Goal: Task Accomplishment & Management: Complete application form

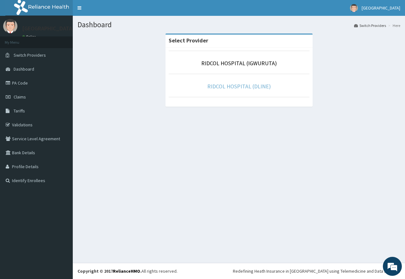
click at [218, 83] on link "RIDCOL HOSPITAL (DLINE)" at bounding box center [239, 86] width 64 height 7
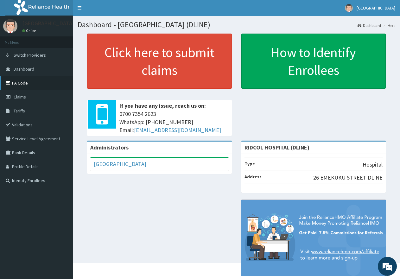
click at [18, 79] on link "PA Code" at bounding box center [36, 83] width 73 height 14
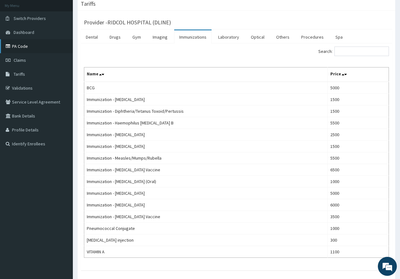
click at [54, 44] on link "PA Code" at bounding box center [36, 46] width 73 height 14
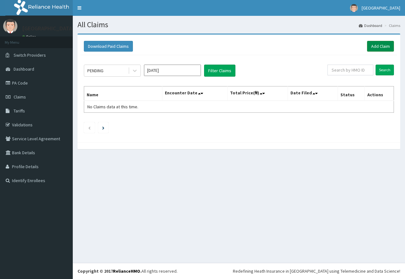
click at [372, 47] on link "Add Claim" at bounding box center [380, 46] width 27 height 11
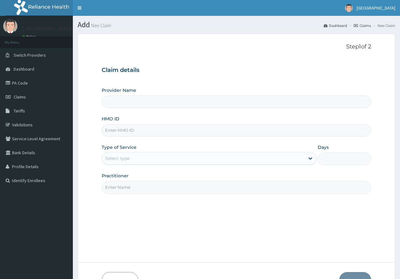
type input "RIDCOL HOSPITAL (DLINE)"
click at [127, 132] on input "HMO ID" at bounding box center [236, 130] width 269 height 12
paste input "hii/10204/a"
type input "h"
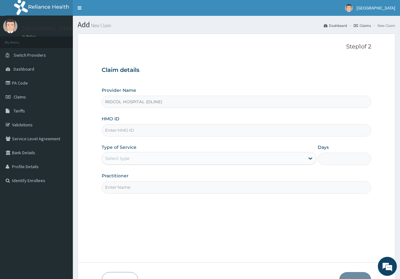
paste input "hii/10204/a"
type input "hii/10204/a"
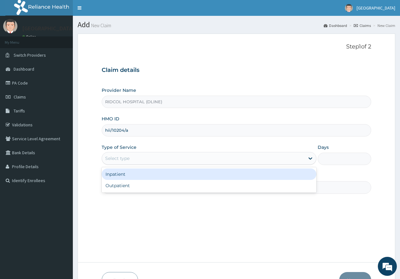
click at [128, 153] on div "Select type" at bounding box center [203, 158] width 202 height 10
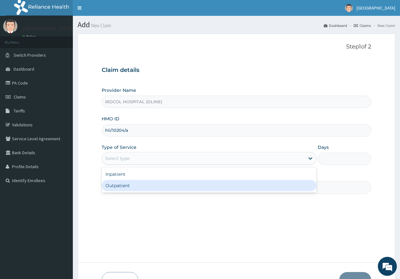
click at [128, 184] on div "Outpatient" at bounding box center [209, 185] width 214 height 11
type input "1"
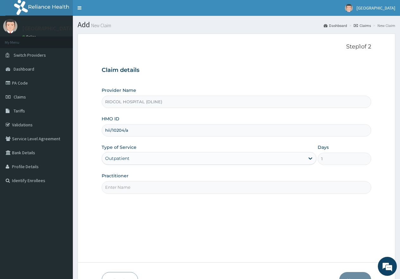
click at [128, 187] on input "Practitioner" at bounding box center [236, 187] width 269 height 12
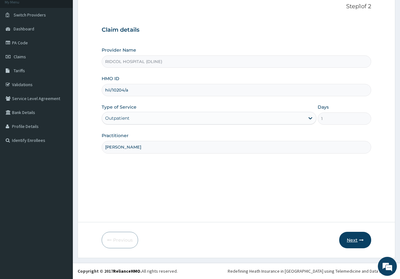
type input "Dr. Ahmed"
click at [350, 241] on button "Next" at bounding box center [355, 240] width 32 height 16
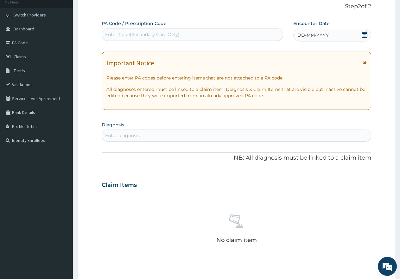
click at [142, 33] on div "Enter Code(Secondary Care Only)" at bounding box center [142, 34] width 74 height 6
paste input "PA/FC7744"
type input "PA/FC7744"
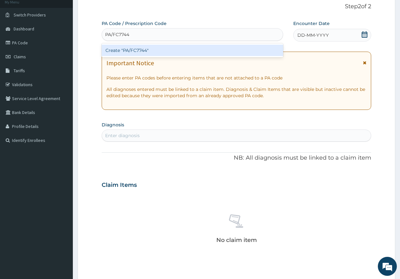
click at [143, 49] on div "Create "PA/FC7744"" at bounding box center [192, 50] width 181 height 11
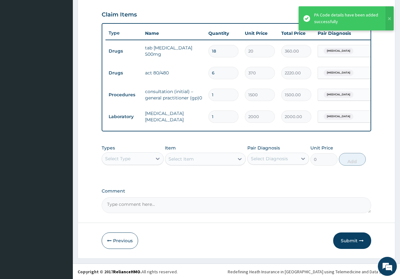
scroll to position [222, 0]
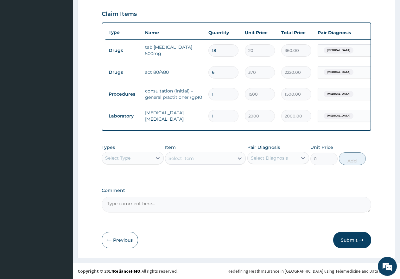
click at [351, 235] on button "Submit" at bounding box center [352, 240] width 38 height 16
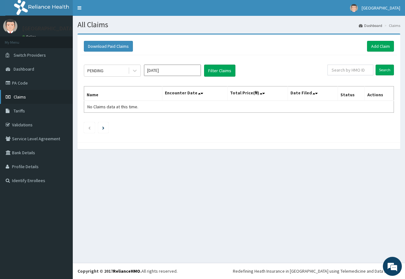
click at [8, 99] on link "Claims" at bounding box center [36, 97] width 73 height 14
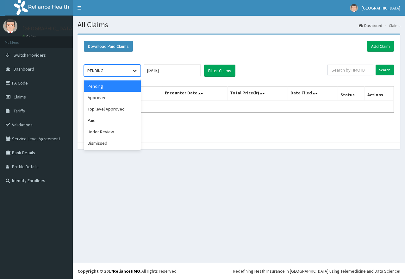
click at [133, 69] on icon at bounding box center [135, 70] width 6 height 6
click at [120, 83] on div "Pending" at bounding box center [112, 85] width 57 height 11
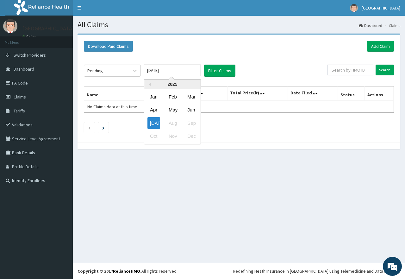
click at [180, 70] on input "[DATE]" at bounding box center [172, 70] width 57 height 11
click at [173, 120] on div "Jul Aug Sep" at bounding box center [172, 122] width 56 height 13
click at [175, 124] on div "Jul Aug Sep" at bounding box center [172, 122] width 56 height 13
click at [172, 121] on div "Jul Aug Sep" at bounding box center [172, 122] width 56 height 13
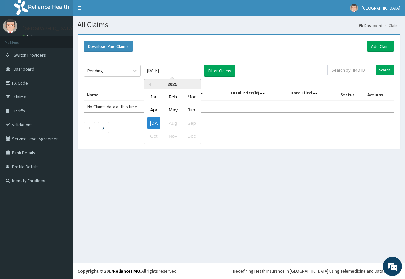
click at [173, 121] on div "Jul Aug Sep" at bounding box center [172, 122] width 56 height 13
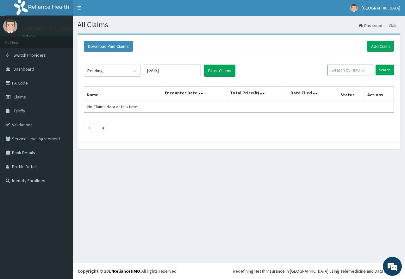
click at [356, 66] on input "text" at bounding box center [351, 70] width 46 height 11
type input "4"
type input "hii/10204/a"
drag, startPoint x: 387, startPoint y: 67, endPoint x: 383, endPoint y: 74, distance: 7.8
click at [383, 74] on input "Search" at bounding box center [385, 70] width 18 height 11
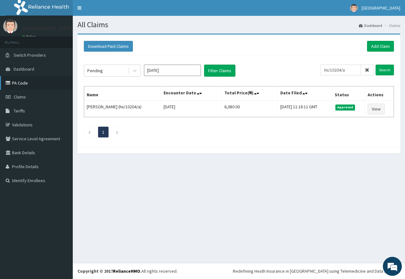
click at [27, 78] on link "PA Code" at bounding box center [36, 83] width 73 height 14
click at [27, 81] on link "PA Code" at bounding box center [36, 83] width 73 height 14
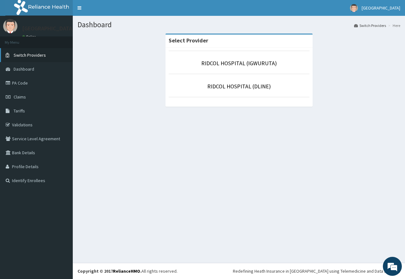
click at [48, 58] on link "Switch Providers" at bounding box center [36, 55] width 73 height 14
click at [225, 86] on link "RIDCOL HOSPITAL (DLINE)" at bounding box center [239, 86] width 64 height 7
click at [224, 85] on link "RIDCOL HOSPITAL (DLINE)" at bounding box center [239, 86] width 64 height 7
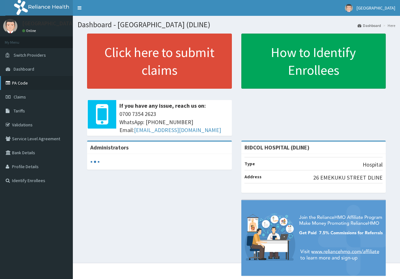
click at [28, 79] on link "PA Code" at bounding box center [36, 83] width 73 height 14
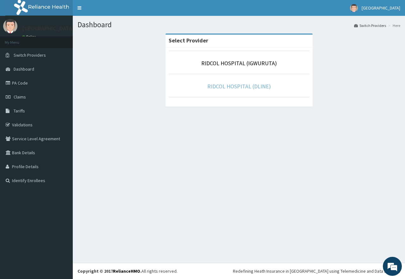
click at [216, 86] on link "RIDCOL HOSPITAL (DLINE)" at bounding box center [239, 86] width 64 height 7
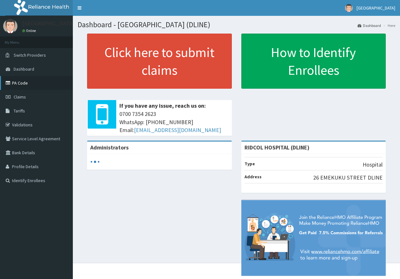
click at [30, 82] on link "PA Code" at bounding box center [36, 83] width 73 height 14
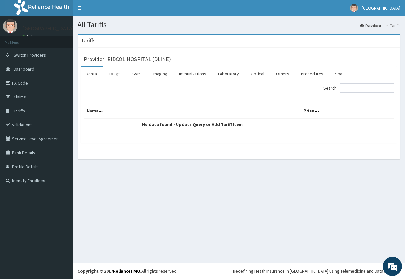
click at [115, 74] on link "Drugs" at bounding box center [114, 73] width 21 height 13
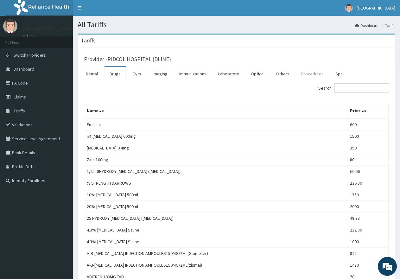
click at [308, 71] on link "Procedures" at bounding box center [312, 73] width 33 height 13
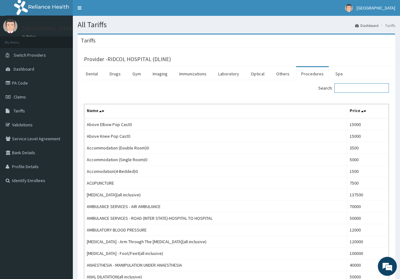
click at [357, 87] on input "Search:" at bounding box center [361, 87] width 54 height 9
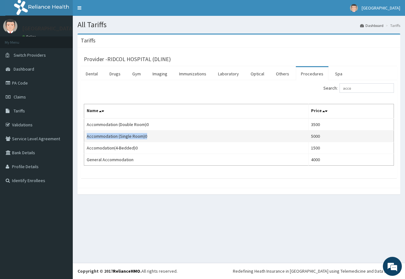
drag, startPoint x: 87, startPoint y: 134, endPoint x: 152, endPoint y: 139, distance: 65.0
click at [152, 139] on td "Accommodation (Single Room)0" at bounding box center [196, 136] width 224 height 12
copy td "Accommodation (Single Room)0"
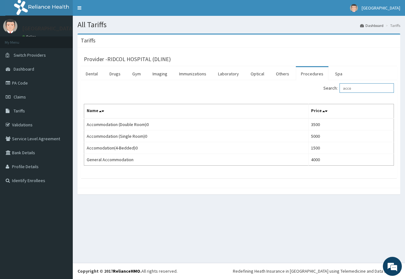
click at [358, 89] on input "acco" at bounding box center [367, 87] width 54 height 9
type input "a"
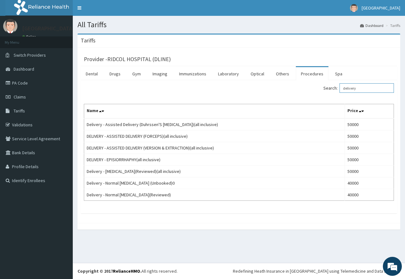
type input "delivery"
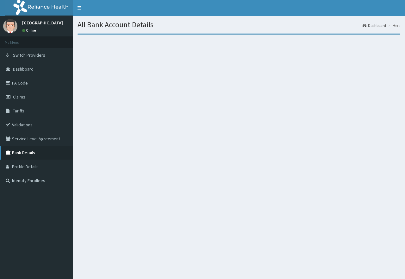
click at [24, 151] on link "Bank Details" at bounding box center [36, 153] width 73 height 14
